Goal: Book appointment/travel/reservation

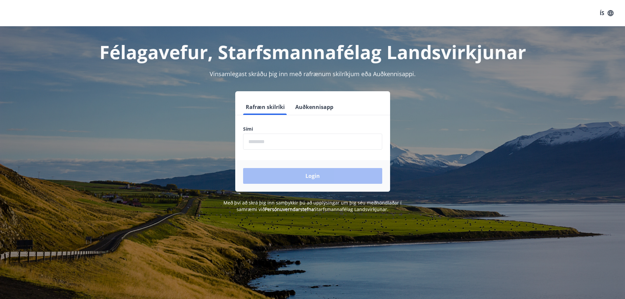
click at [290, 142] on input "phone" at bounding box center [312, 141] width 139 height 16
type input "********"
click at [314, 176] on button "Login" at bounding box center [312, 176] width 139 height 16
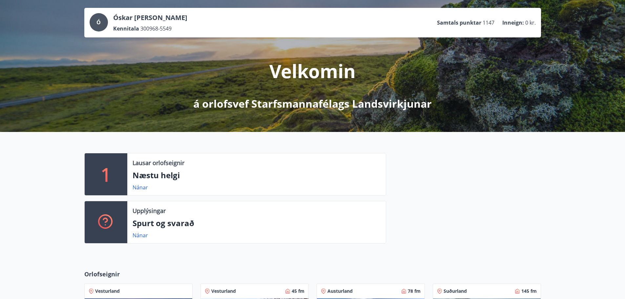
scroll to position [55, 0]
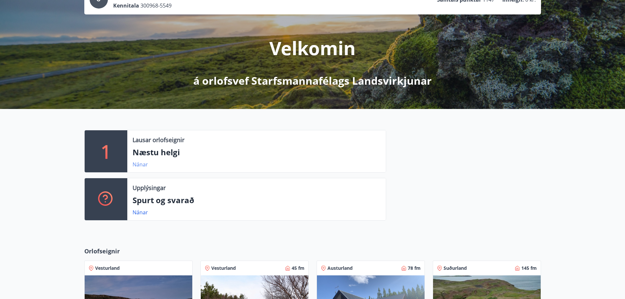
click at [141, 164] on link "Nánar" at bounding box center [139, 164] width 15 height 7
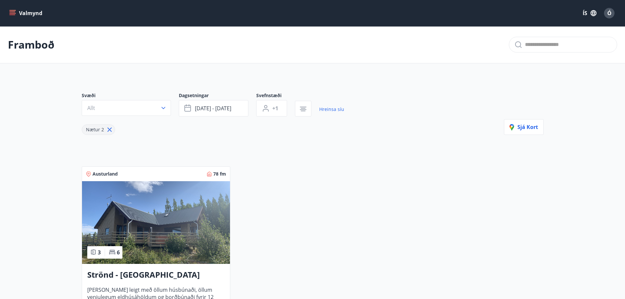
click at [15, 12] on icon "menu" at bounding box center [12, 13] width 7 height 7
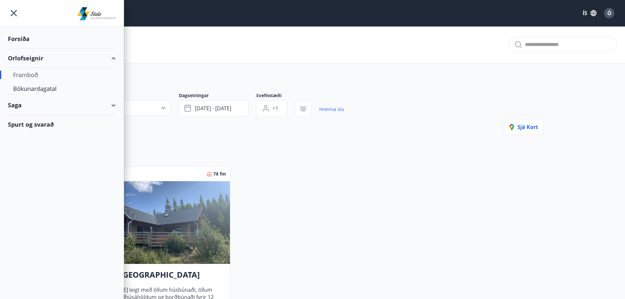
click at [31, 74] on div "Framboð" at bounding box center [61, 75] width 97 height 14
type input "*"
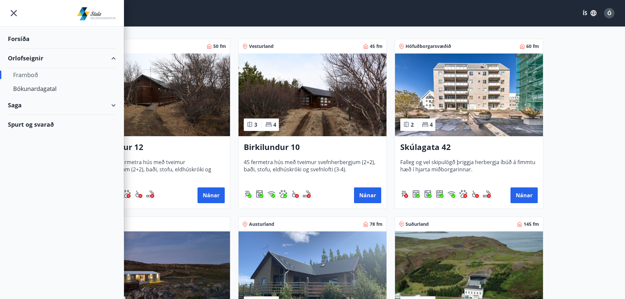
scroll to position [219, 0]
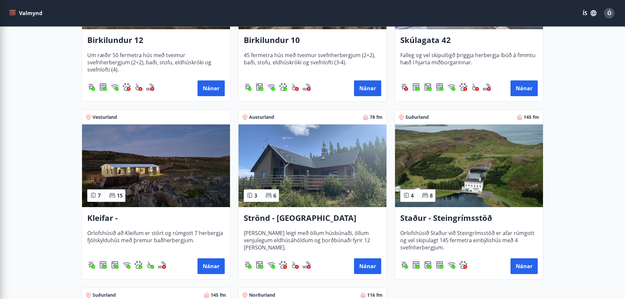
click at [589, 108] on main "Framboð Svæði Allt Dagsetningar Veldu tímabil Svefnstæði +1 Sjá kort Vesturland…" at bounding box center [312, 135] width 625 height 655
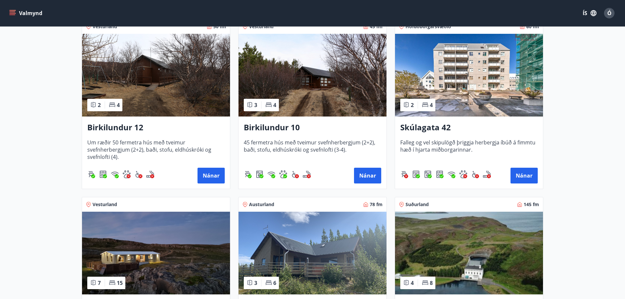
scroll to position [109, 0]
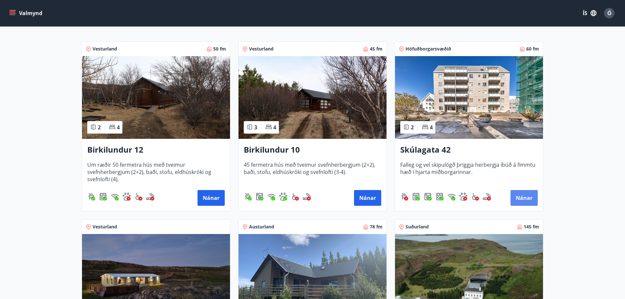
click at [524, 198] on button "Nánar" at bounding box center [523, 198] width 27 height 16
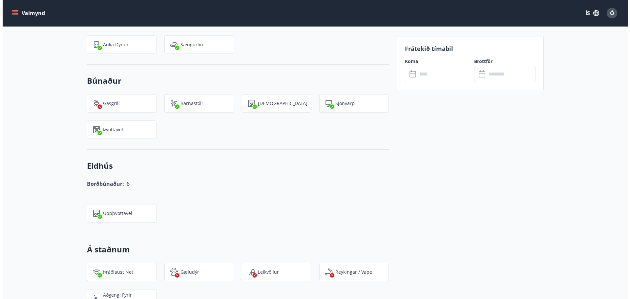
scroll to position [492, 0]
click at [438, 73] on input "text" at bounding box center [438, 74] width 49 height 16
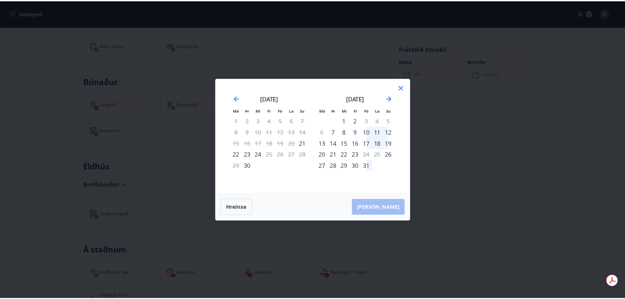
scroll to position [0, 0]
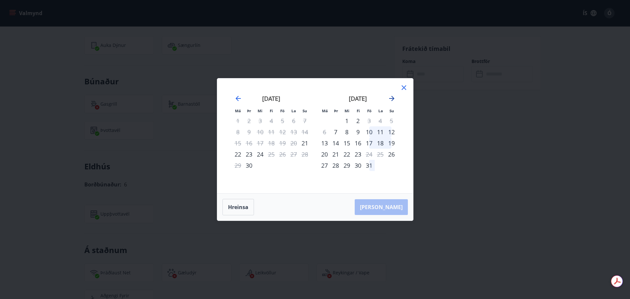
click at [392, 98] on icon "Move forward to switch to the next month." at bounding box center [392, 98] width 8 height 8
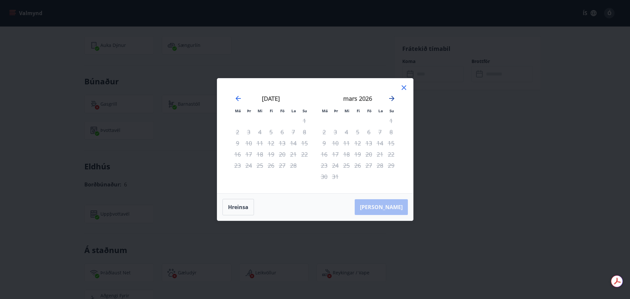
click at [392, 98] on icon "Move forward to switch to the next month." at bounding box center [392, 98] width 8 height 8
click at [405, 86] on icon at bounding box center [403, 87] width 5 height 5
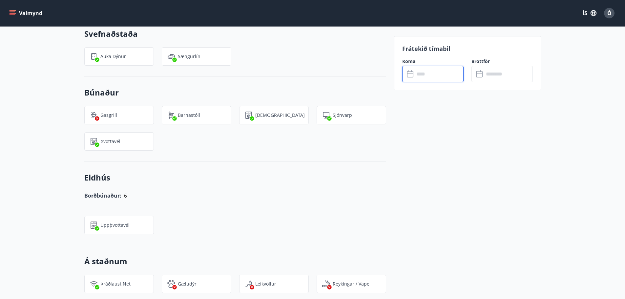
scroll to position [437, 0]
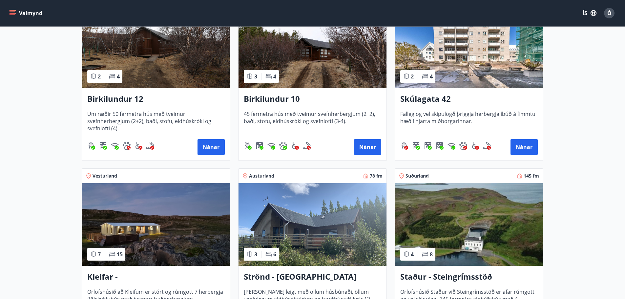
scroll to position [219, 0]
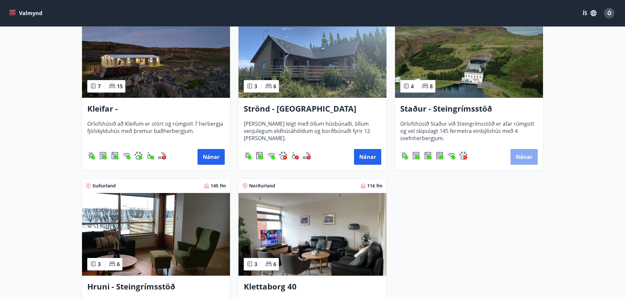
click at [524, 152] on button "Nánar" at bounding box center [523, 157] width 27 height 16
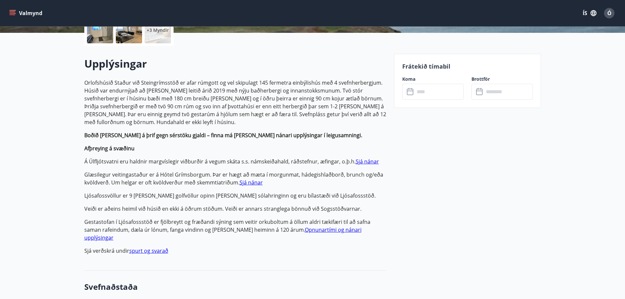
scroll to position [219, 0]
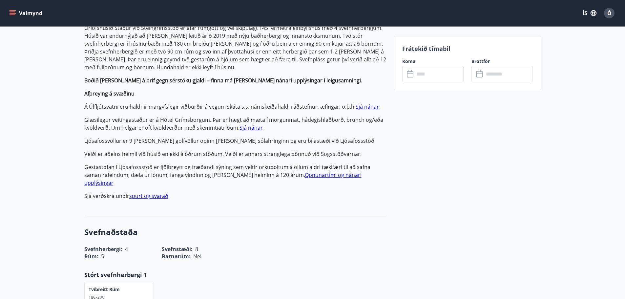
click at [431, 76] on input "text" at bounding box center [438, 74] width 49 height 16
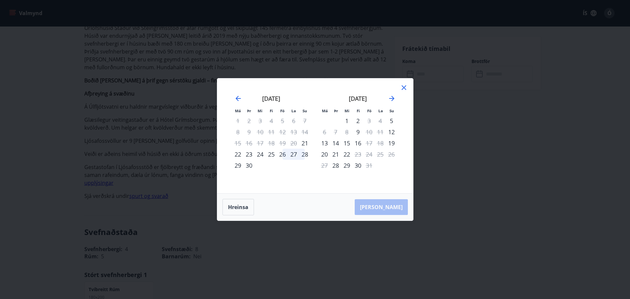
click at [348, 154] on div "22" at bounding box center [346, 154] width 11 height 11
click at [447, 163] on div "Má Þr Mi Fi Fö La Su Má Þr Mi Fi Fö La Su [DATE] 1 2 3 4 5 6 7 8 9 10 11 12 13 …" at bounding box center [315, 149] width 630 height 299
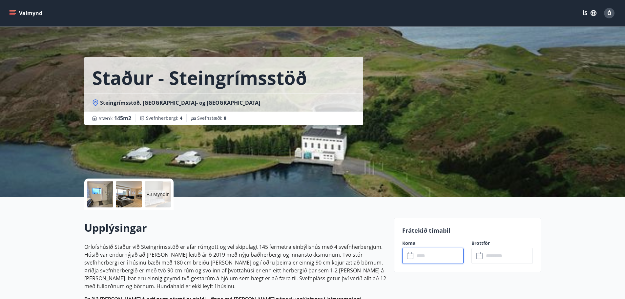
scroll to position [109, 0]
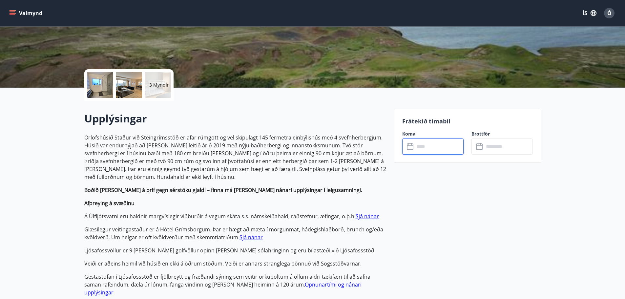
click at [440, 149] on input "text" at bounding box center [438, 146] width 49 height 16
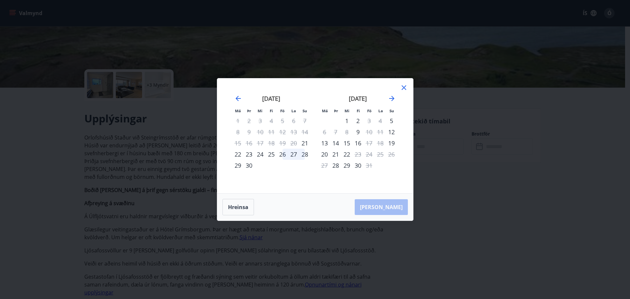
click at [403, 87] on icon at bounding box center [404, 88] width 8 height 8
